Goal: Answer question/provide support: Answer question/provide support

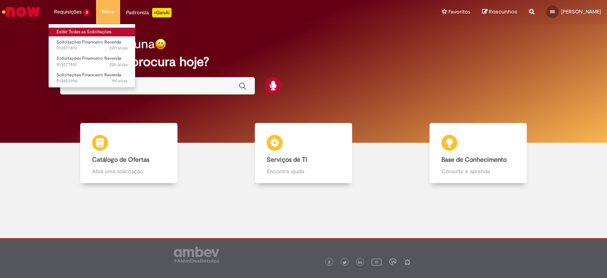
click at [82, 30] on link "Exibir Todas as Solicitações" at bounding box center [92, 32] width 87 height 9
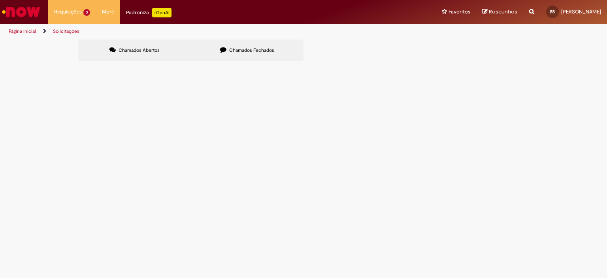
click at [0, 0] on span "Duvidas Relatório de Partidas Boa tarde, poderiam nos informar a que esses créd…" at bounding box center [0, 0] width 0 height 0
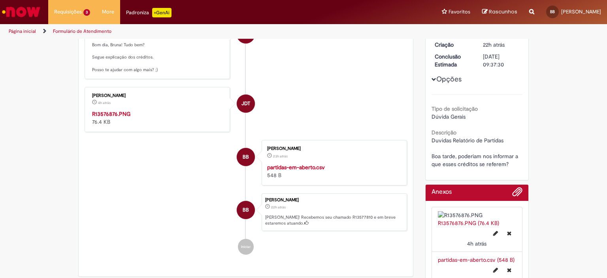
scroll to position [140, 0]
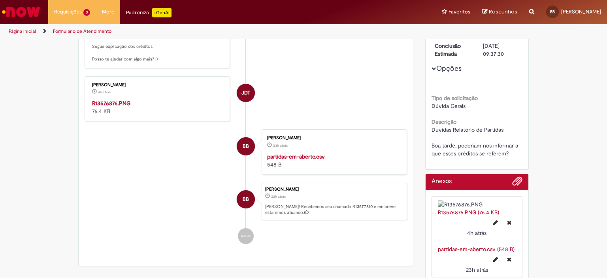
click at [164, 99] on img "Histórico de tíquete" at bounding box center [158, 99] width 132 height 0
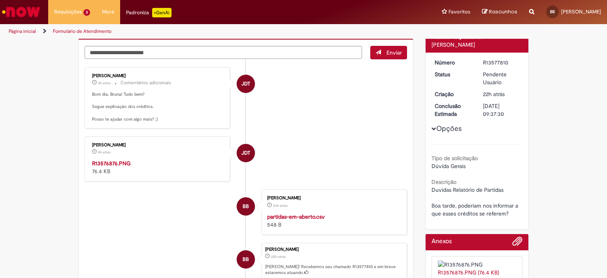
scroll to position [0, 0]
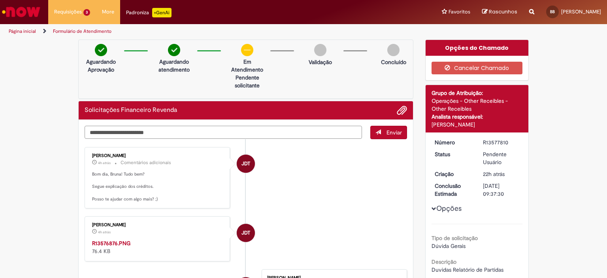
click at [279, 126] on textarea "Digite sua mensagem aqui..." at bounding box center [223, 132] width 277 height 13
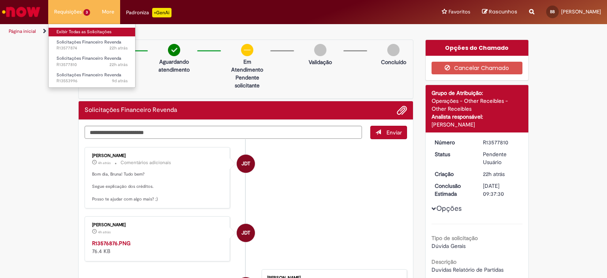
click at [61, 29] on link "Exibir Todas as Solicitações" at bounding box center [92, 32] width 87 height 9
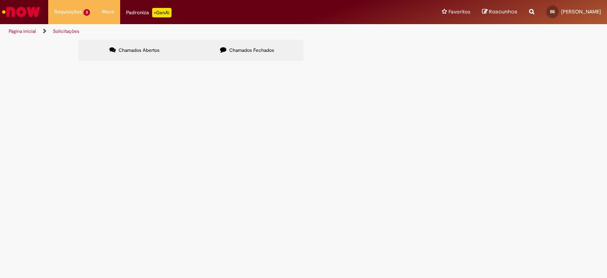
click at [0, 0] on span "Relatório de partidas Boa tarde, relatórios de Refugo da segunda quinzena de se…" at bounding box center [0, 0] width 0 height 0
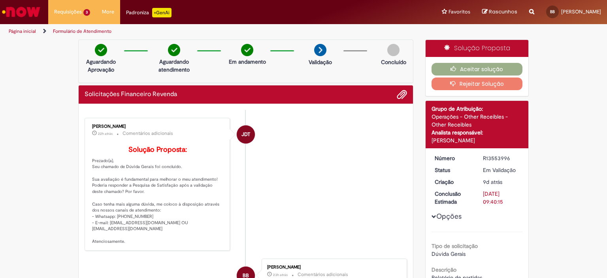
click at [497, 61] on div "Aceitar solução Rejeitar Solução" at bounding box center [477, 76] width 103 height 39
click at [492, 67] on button "Aceitar solução" at bounding box center [477, 69] width 91 height 13
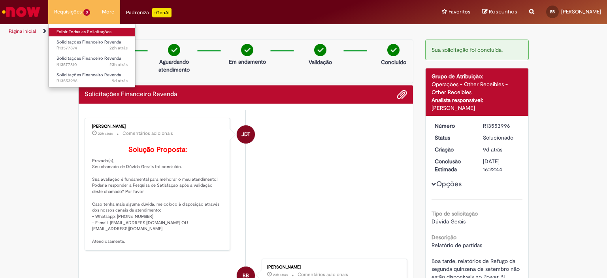
click at [73, 29] on link "Exibir Todas as Solicitações" at bounding box center [92, 32] width 87 height 9
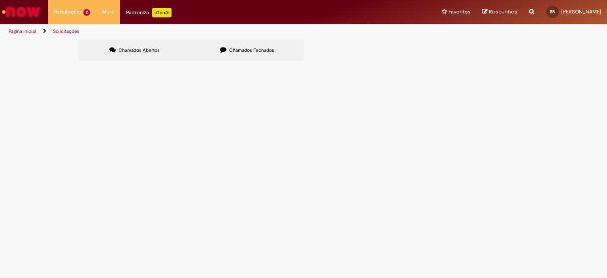
click at [0, 0] on span "Utilização de credito Bom dia, em anexo abatimento de boletos Brasul Matriz e F…" at bounding box center [0, 0] width 0 height 0
click at [0, 0] on span "Duvidas Relatório de Partidas Boa tarde, poderiam nos informar a que esses créd…" at bounding box center [0, 0] width 0 height 0
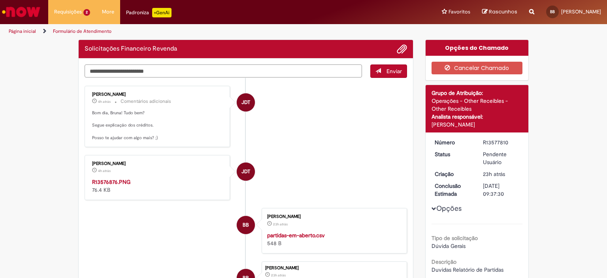
click at [230, 68] on div "Verificar Código de Barras Solicitações Financeiro Revenda Enviar JDT [PERSON_N…" at bounding box center [245, 194] width 347 height 309
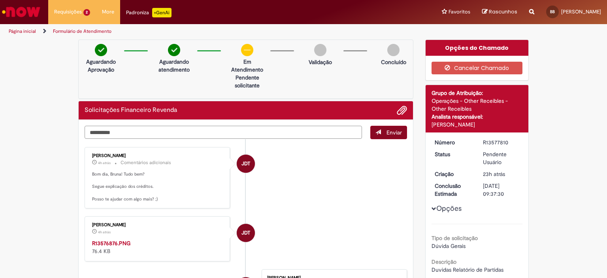
type textarea "**********"
click at [383, 132] on button "Enviar" at bounding box center [388, 132] width 37 height 13
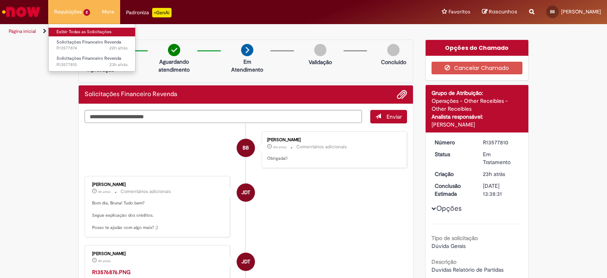
click at [79, 33] on link "Exibir Todas as Solicitações" at bounding box center [92, 32] width 87 height 9
